Goal: Task Accomplishment & Management: Use online tool/utility

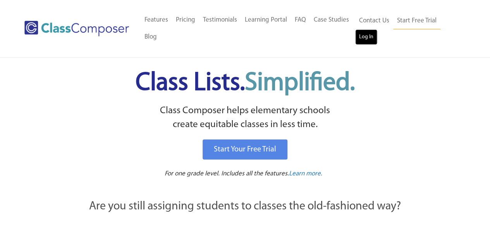
click at [361, 35] on link "Log In" at bounding box center [366, 36] width 22 height 15
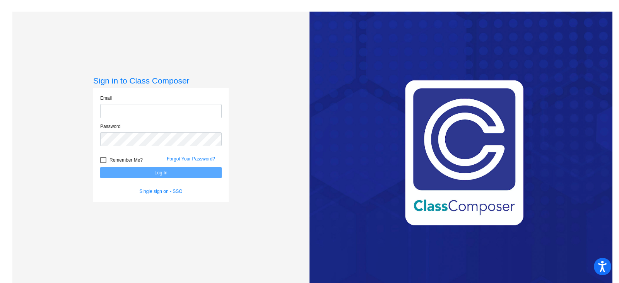
type input "schankh@harrisontwp.k12.nj.us"
click at [165, 170] on button "Log In" at bounding box center [161, 172] width 122 height 11
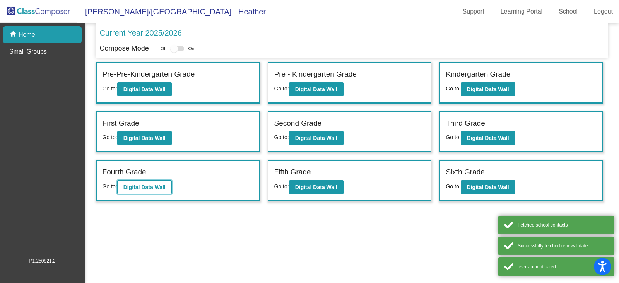
click at [159, 184] on b "Digital Data Wall" at bounding box center [144, 187] width 42 height 6
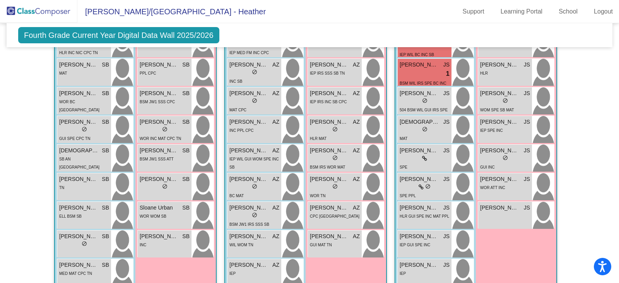
scroll to position [725, 0]
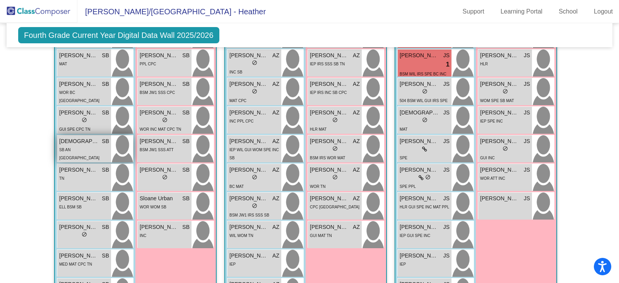
click at [83, 140] on span "Jude Gavio" at bounding box center [78, 141] width 39 height 8
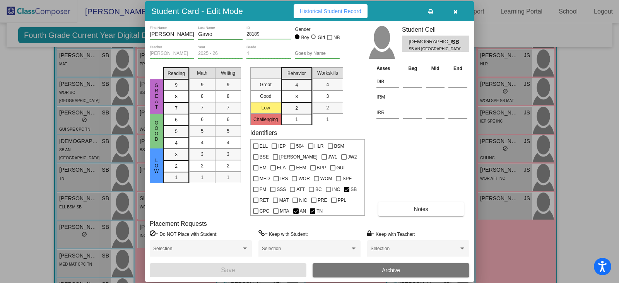
click at [415, 208] on span "Notes" at bounding box center [421, 209] width 14 height 6
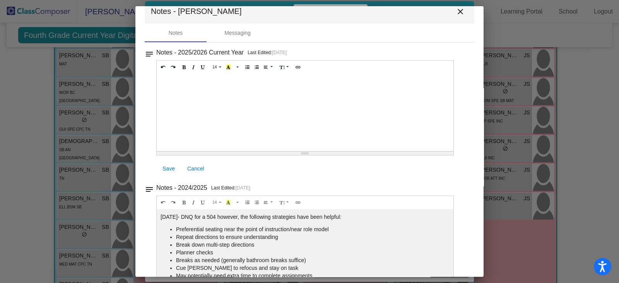
scroll to position [0, 0]
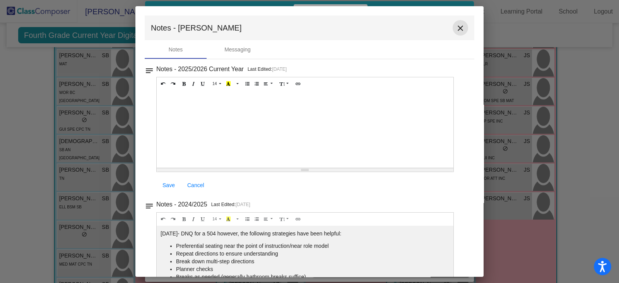
click at [457, 28] on mat-icon "close" at bounding box center [460, 28] width 9 height 9
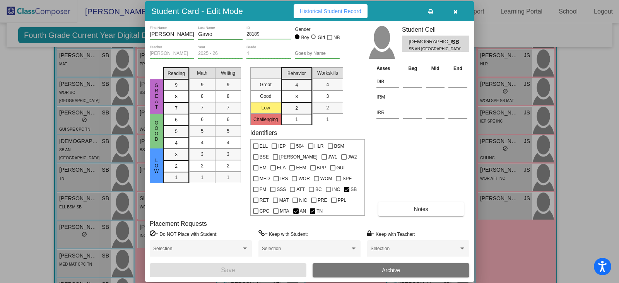
click at [429, 9] on icon at bounding box center [430, 11] width 5 height 5
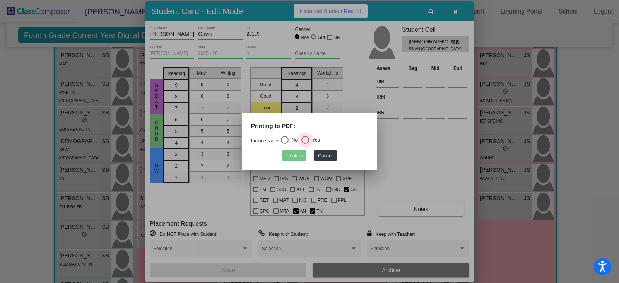
click at [306, 140] on div "Select an option" at bounding box center [305, 140] width 8 height 8
click at [305, 144] on input "Yes" at bounding box center [305, 144] width 0 height 0
radio input "true"
click at [298, 156] on button "Confirm" at bounding box center [295, 155] width 24 height 11
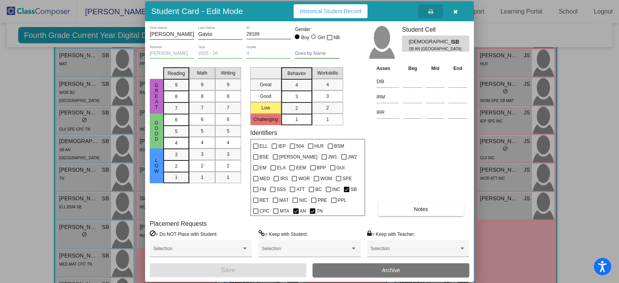
click at [407, 207] on button "Notes" at bounding box center [421, 209] width 85 height 14
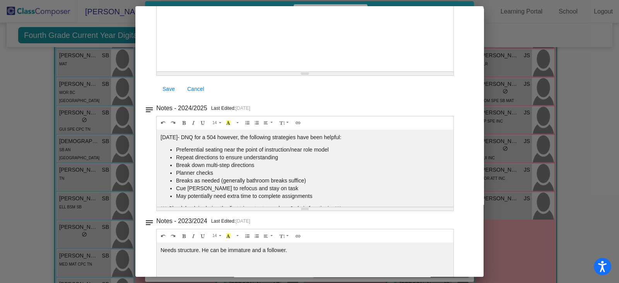
click at [586, 185] on div at bounding box center [309, 141] width 619 height 283
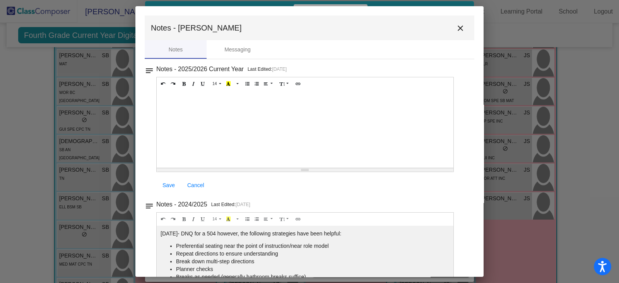
click at [456, 26] on mat-icon "close" at bounding box center [460, 28] width 9 height 9
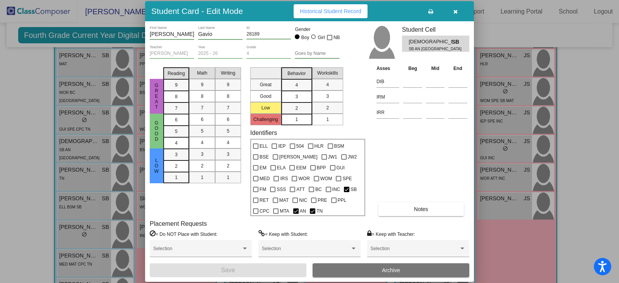
click at [417, 208] on span "Notes" at bounding box center [421, 209] width 14 height 6
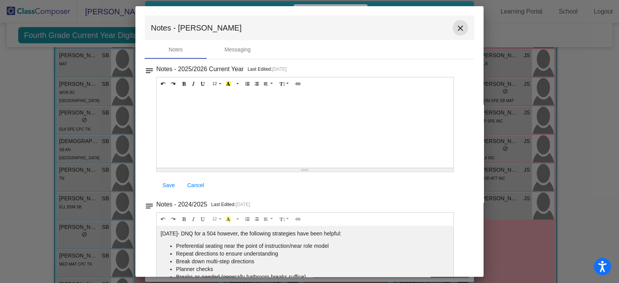
click at [460, 27] on mat-icon "close" at bounding box center [460, 28] width 9 height 9
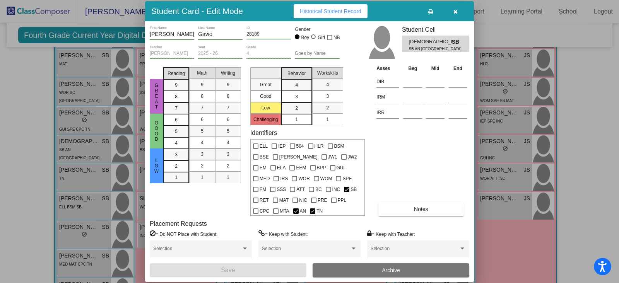
click at [432, 10] on icon at bounding box center [430, 11] width 5 height 5
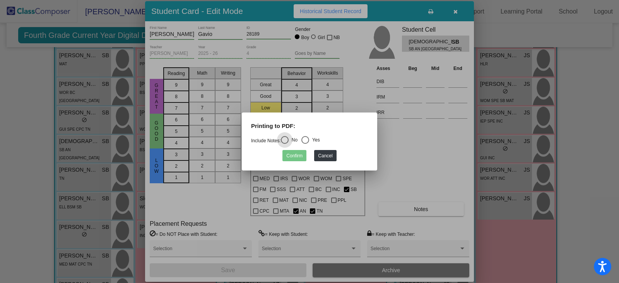
click at [305, 139] on div "Select an option" at bounding box center [305, 140] width 8 height 8
click at [305, 144] on input "Yes" at bounding box center [305, 144] width 0 height 0
radio input "true"
click at [298, 151] on button "Confirm" at bounding box center [295, 155] width 24 height 11
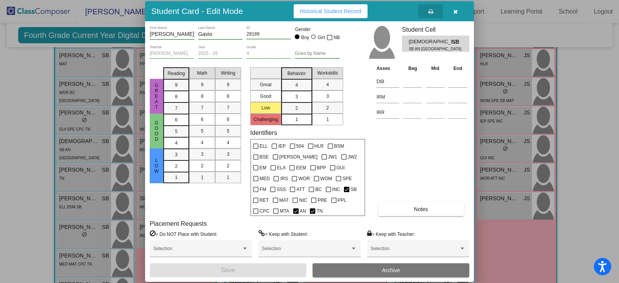
click at [455, 10] on icon "button" at bounding box center [456, 11] width 4 height 5
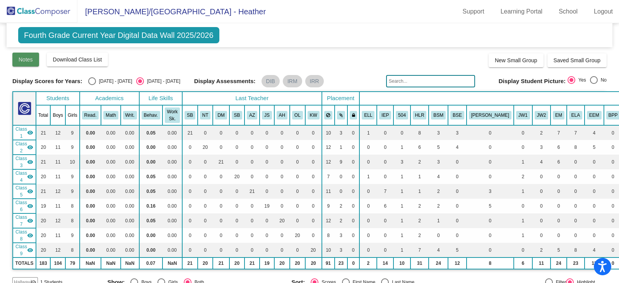
click at [24, 58] on span "Notes" at bounding box center [26, 60] width 14 height 6
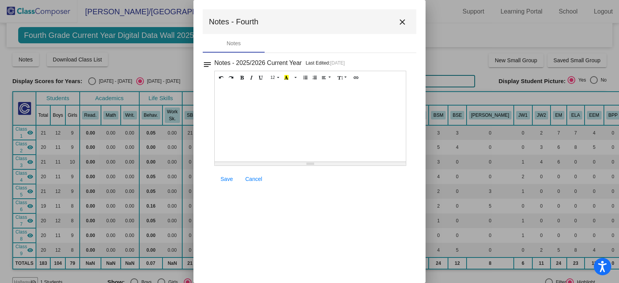
click at [400, 22] on mat-icon "close" at bounding box center [402, 21] width 9 height 9
